Goal: Task Accomplishment & Management: Use online tool/utility

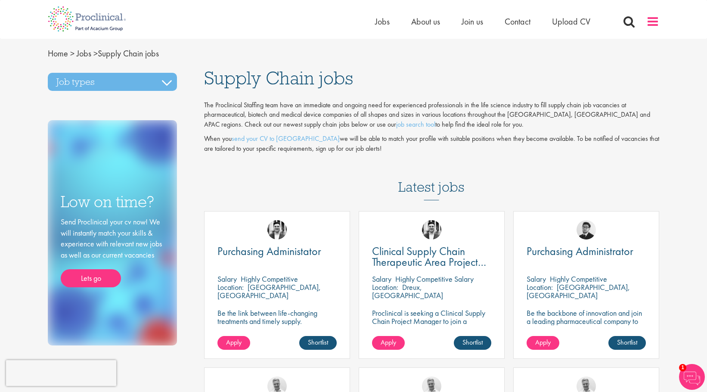
click at [655, 21] on span at bounding box center [652, 21] width 13 height 13
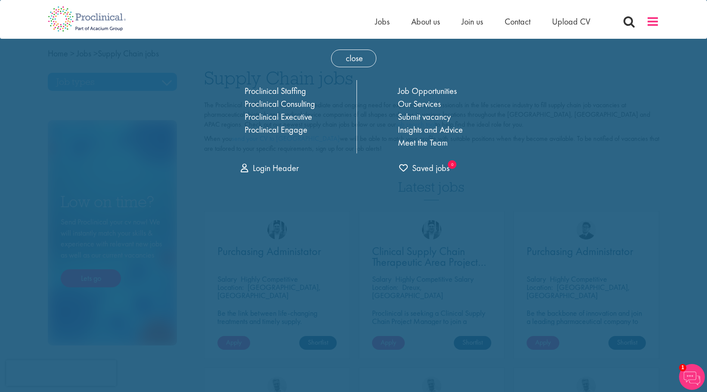
click at [655, 21] on span at bounding box center [652, 21] width 13 height 13
click at [591, 31] on div "Home Jobs About us Join us Contact Upload CV" at bounding box center [493, 23] width 237 height 17
click at [203, 24] on div "Home Jobs About us Join us Contact Upload CV" at bounding box center [350, 16] width 618 height 32
click at [339, 56] on span "close" at bounding box center [353, 59] width 45 height 18
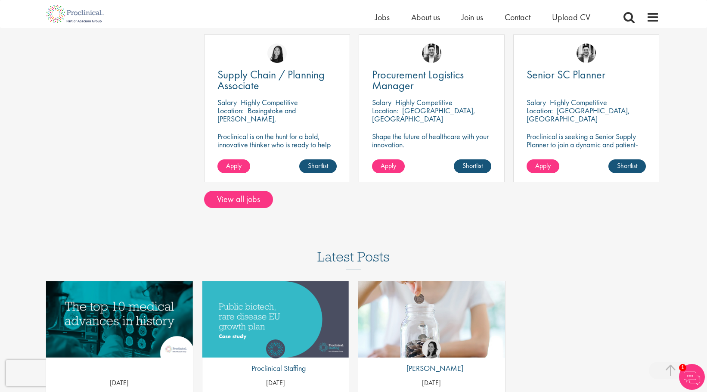
scroll to position [474, 0]
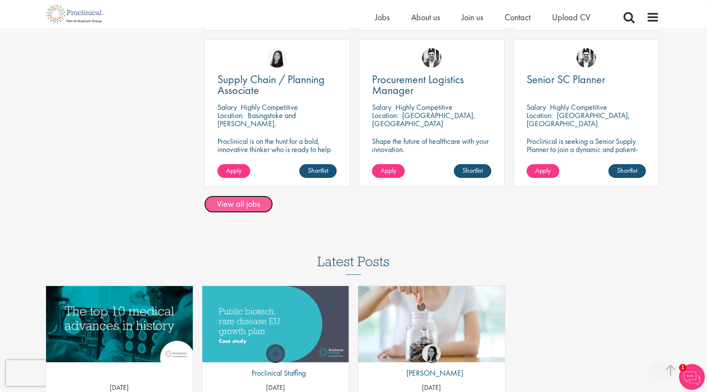
click at [229, 206] on link "View all jobs" at bounding box center [238, 203] width 69 height 17
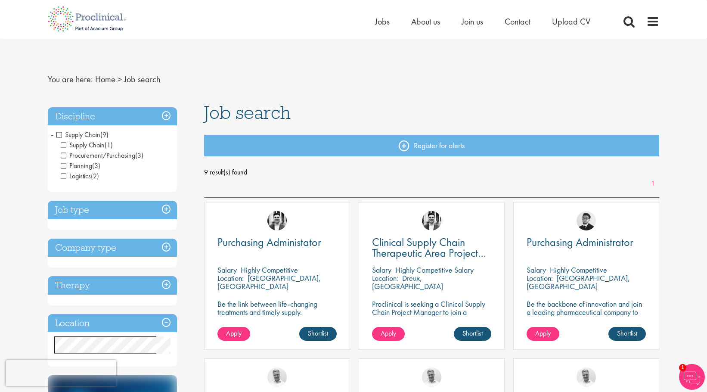
click at [167, 209] on h3 "Job type" at bounding box center [112, 210] width 129 height 19
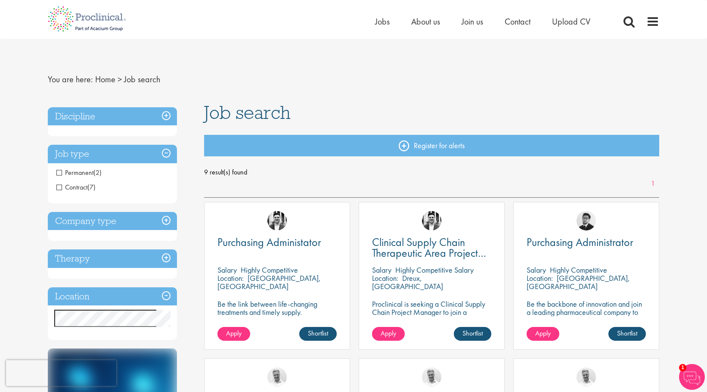
click at [164, 112] on h3 "Discipline" at bounding box center [112, 116] width 129 height 19
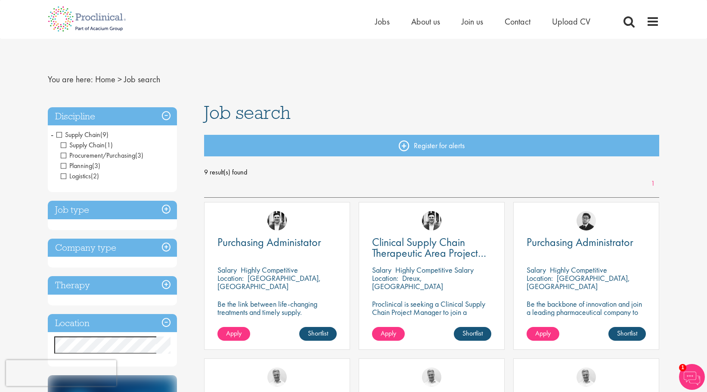
click at [61, 177] on span "Logistics" at bounding box center [76, 175] width 30 height 9
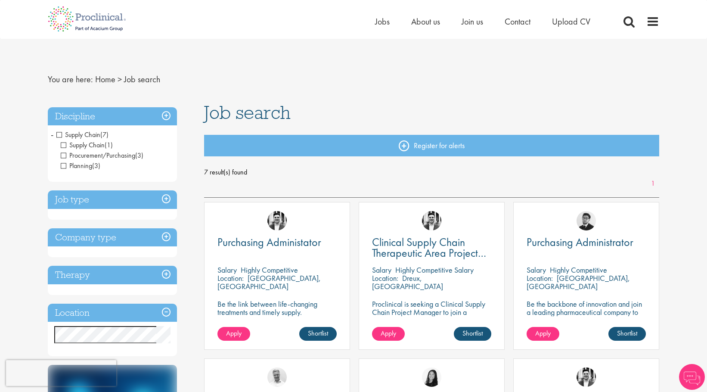
click at [165, 199] on h3 "Job type" at bounding box center [112, 199] width 129 height 19
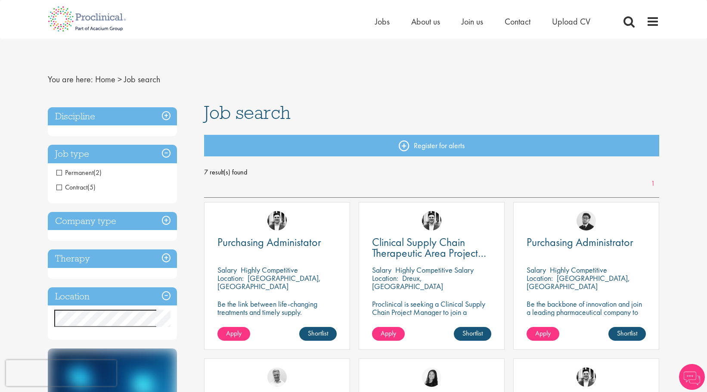
click at [59, 173] on span "Permanent" at bounding box center [74, 172] width 37 height 9
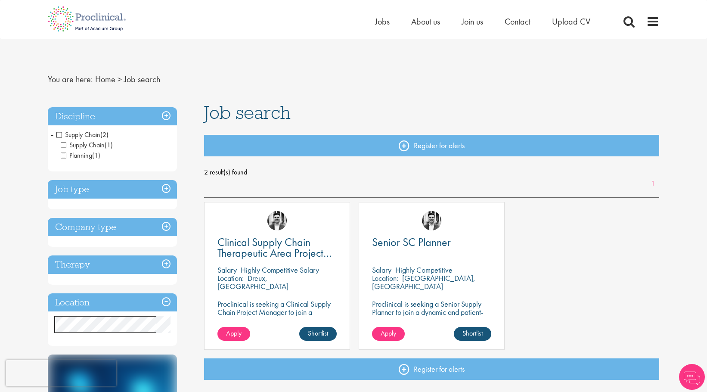
click at [162, 220] on h3 "Company type" at bounding box center [112, 227] width 129 height 19
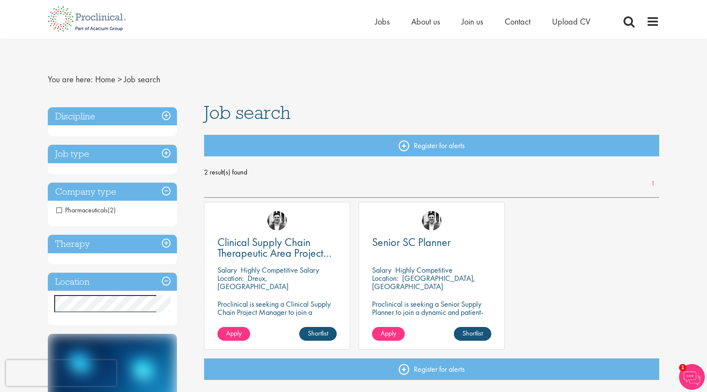
click at [60, 211] on span "Pharmaceuticals" at bounding box center [81, 209] width 51 height 9
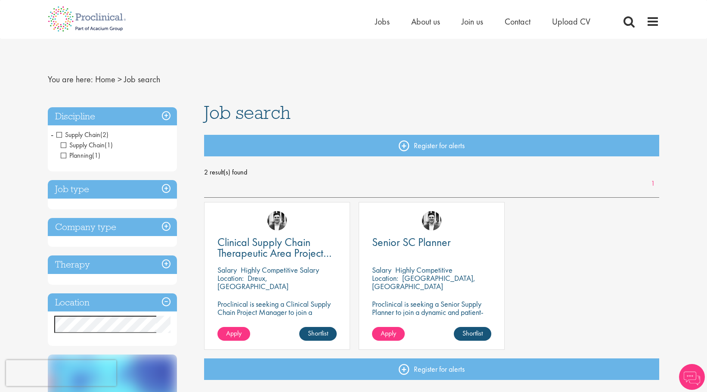
click at [163, 263] on h3 "Therapy" at bounding box center [112, 264] width 129 height 19
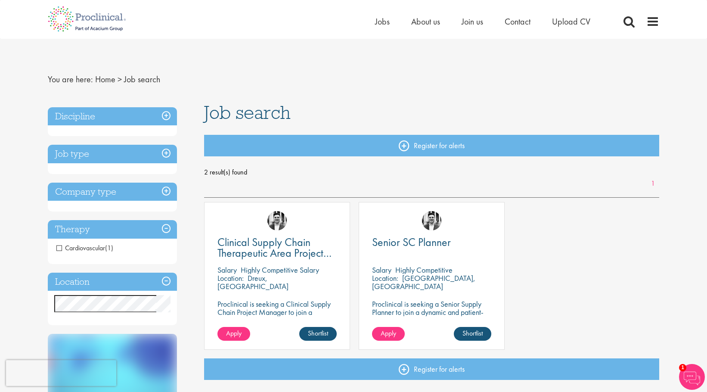
click at [58, 248] on span "Cardiovascular" at bounding box center [80, 247] width 49 height 9
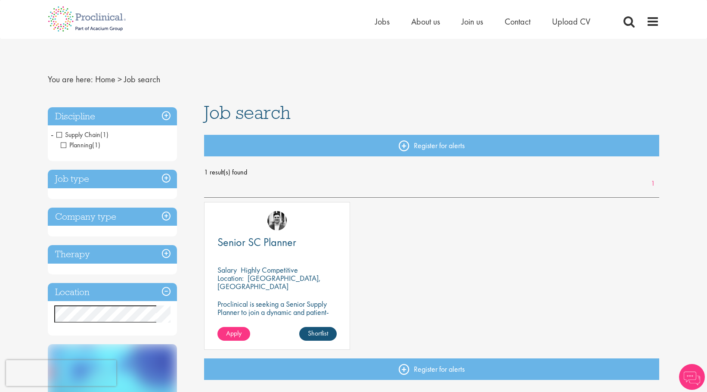
click at [168, 289] on h3 "Location" at bounding box center [112, 292] width 129 height 19
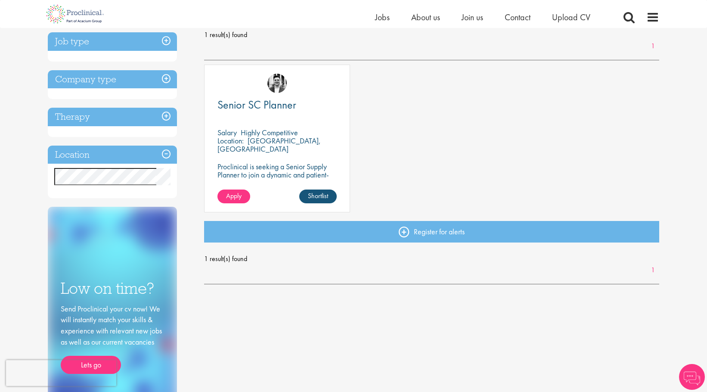
scroll to position [172, 0]
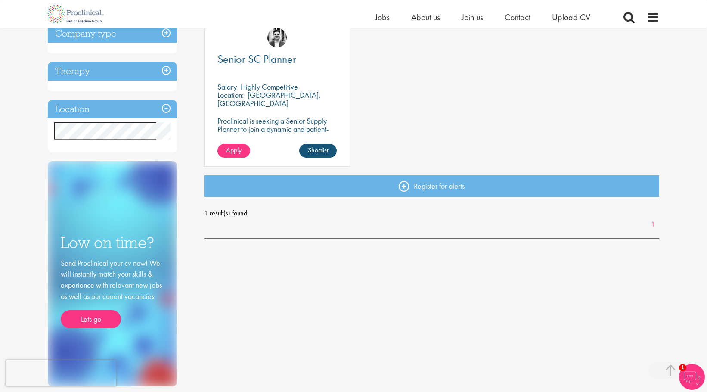
click at [41, 128] on div "You are here: Home > Job search Discipline Supply Chain (1) - + Planning (1) Jo…" at bounding box center [353, 121] width 624 height 530
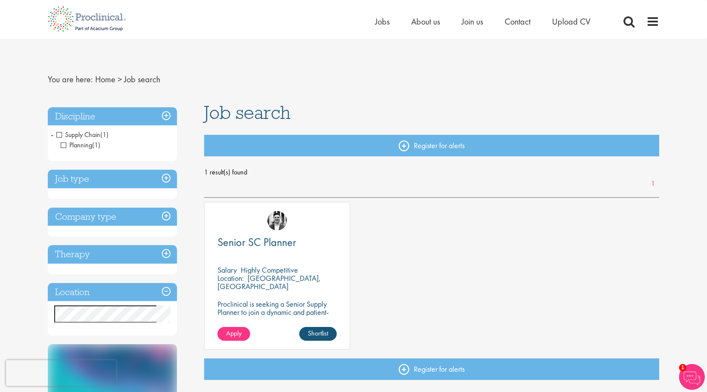
click at [165, 293] on h3 "Location" at bounding box center [112, 292] width 129 height 19
click at [167, 254] on h3 "Therapy" at bounding box center [112, 254] width 129 height 19
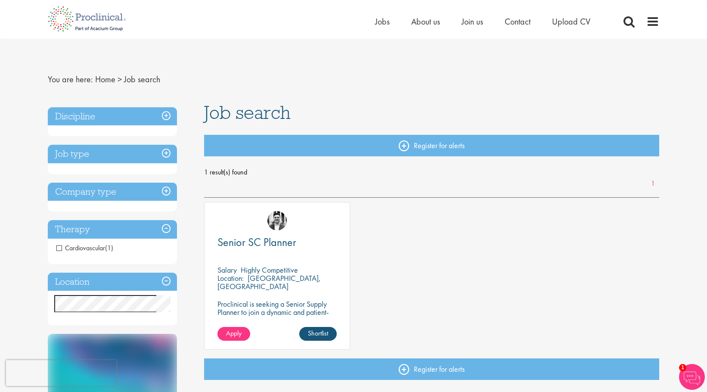
click at [59, 247] on span "Cardiovascular" at bounding box center [80, 247] width 49 height 9
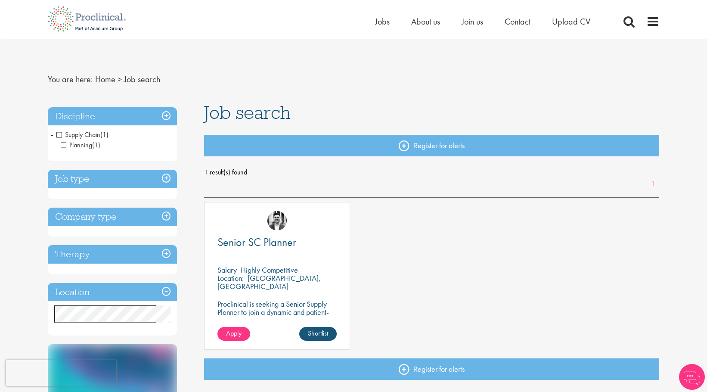
click at [167, 218] on h3 "Company type" at bounding box center [112, 217] width 129 height 19
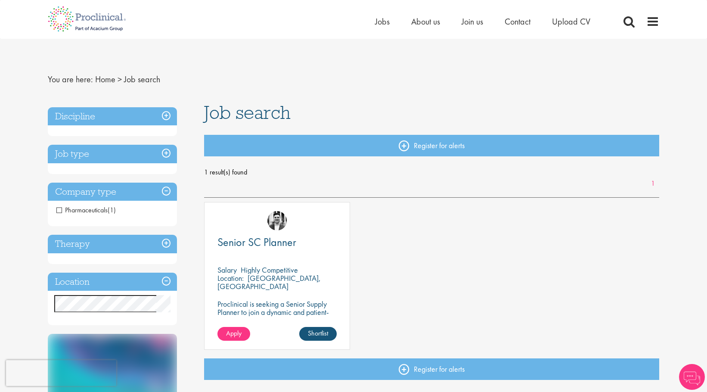
click at [434, 243] on div "Senior SC Planner [GEOGRAPHIC_DATA] Highly Competitive Location: [GEOGRAPHIC_DA…" at bounding box center [432, 280] width 464 height 156
click at [134, 155] on h3 "Job type" at bounding box center [112, 154] width 129 height 19
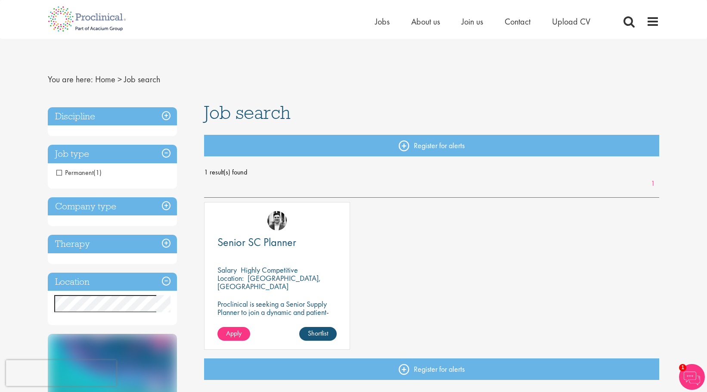
click at [127, 152] on h3 "Job type" at bounding box center [112, 154] width 129 height 19
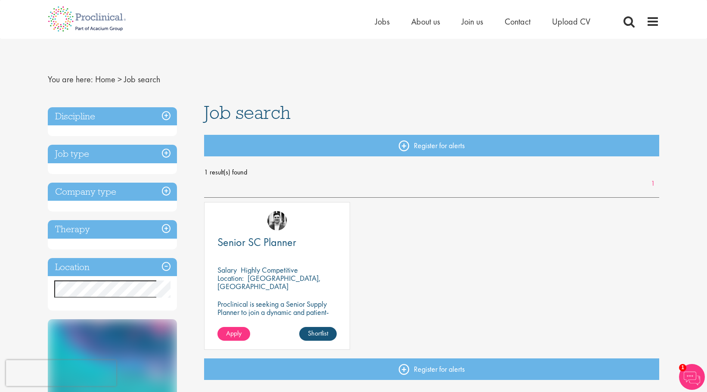
click at [145, 115] on h3 "Discipline" at bounding box center [112, 116] width 129 height 19
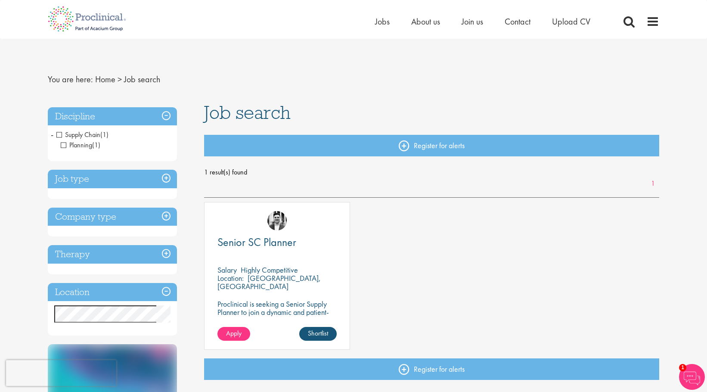
click at [56, 133] on span "Supply Chain" at bounding box center [78, 134] width 44 height 9
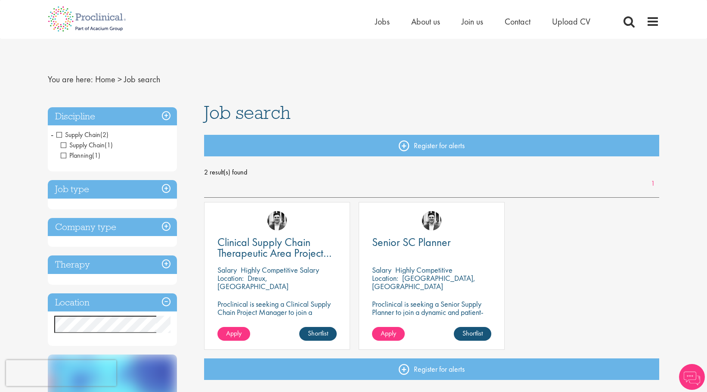
click at [577, 273] on div "Clinical Supply Chain Therapeutic Area Project Manager [GEOGRAPHIC_DATA] Highly…" at bounding box center [432, 280] width 464 height 156
click at [563, 271] on div "Clinical Supply Chain Therapeutic Area Project Manager [GEOGRAPHIC_DATA] Highly…" at bounding box center [432, 280] width 464 height 156
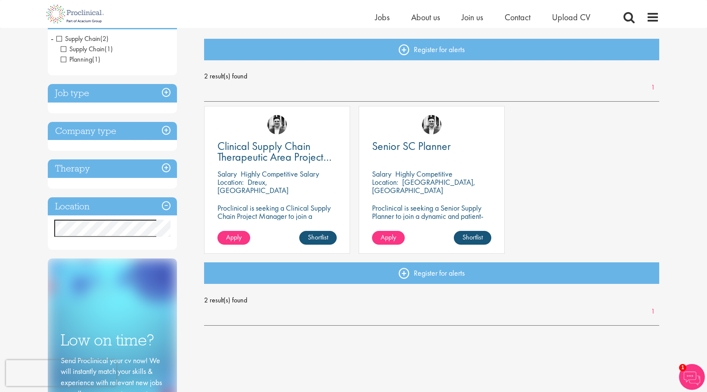
scroll to position [86, 0]
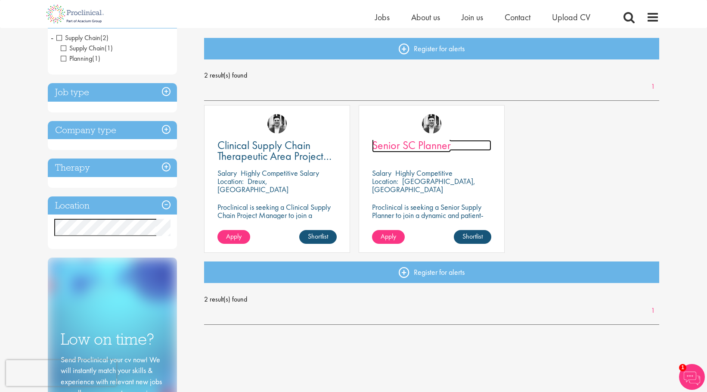
click at [409, 148] on span "Senior SC Planner" at bounding box center [411, 145] width 79 height 15
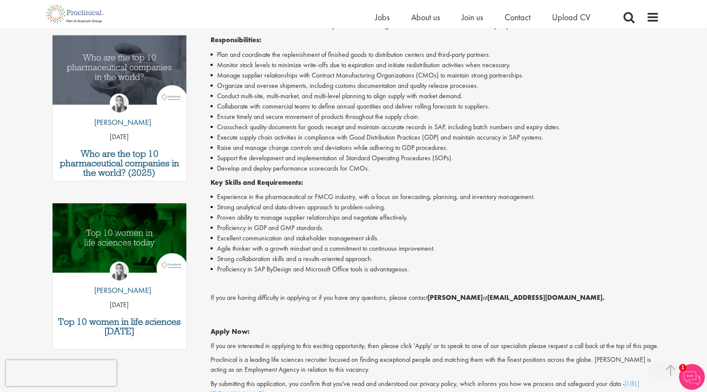
scroll to position [258, 0]
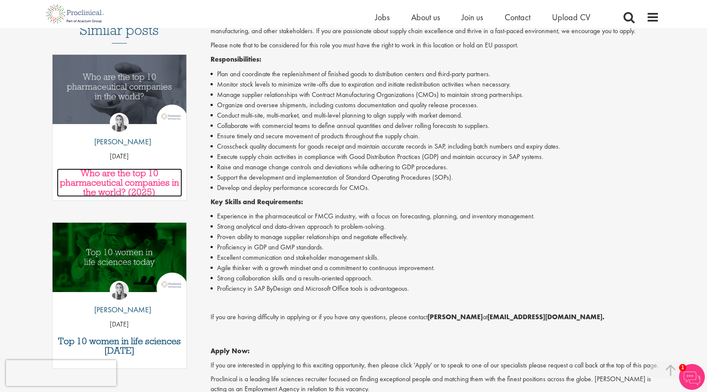
click at [115, 168] on h3 "Who are the top 10 pharmaceutical companies in the world? (2025)" at bounding box center [119, 182] width 125 height 28
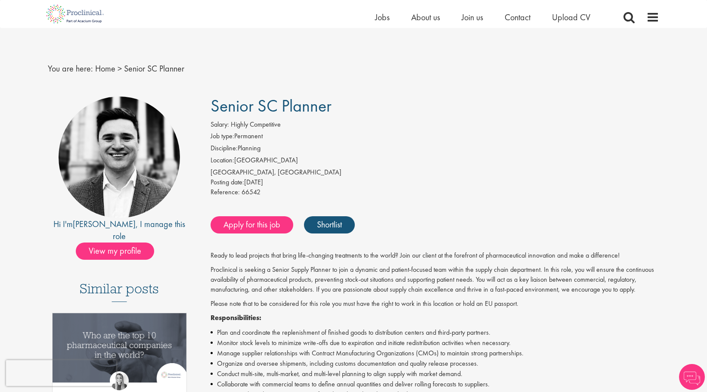
scroll to position [265, 0]
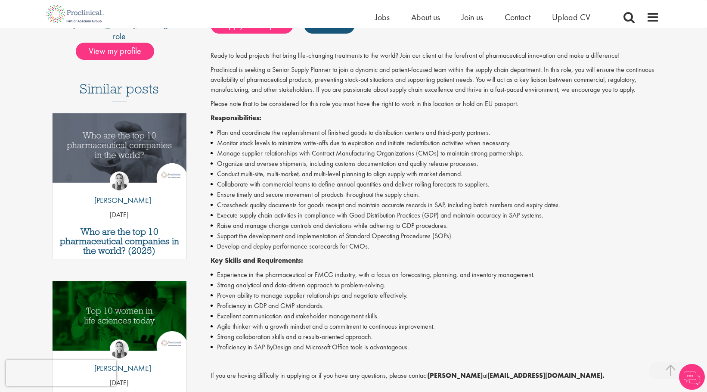
scroll to position [179, 0]
